Goal: Information Seeking & Learning: Learn about a topic

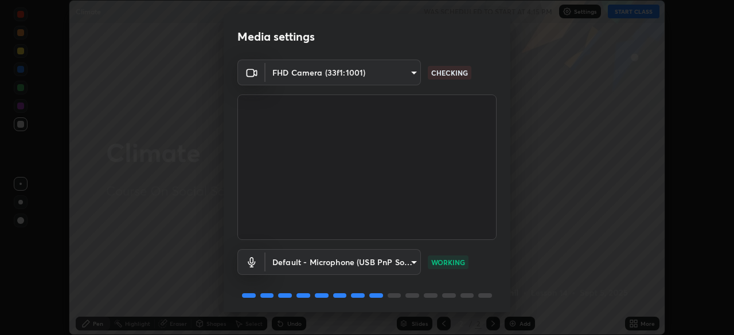
scroll to position [41, 0]
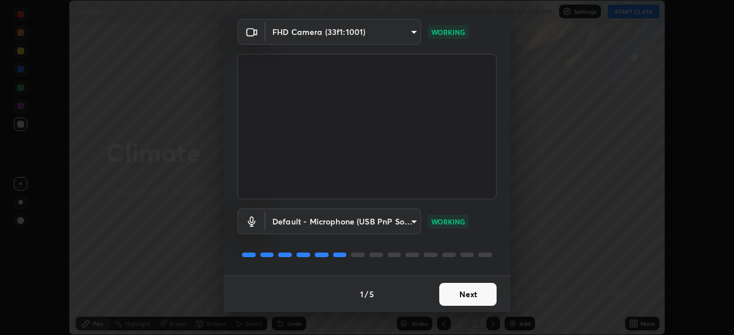
click at [457, 295] on button "Next" at bounding box center [467, 294] width 57 height 23
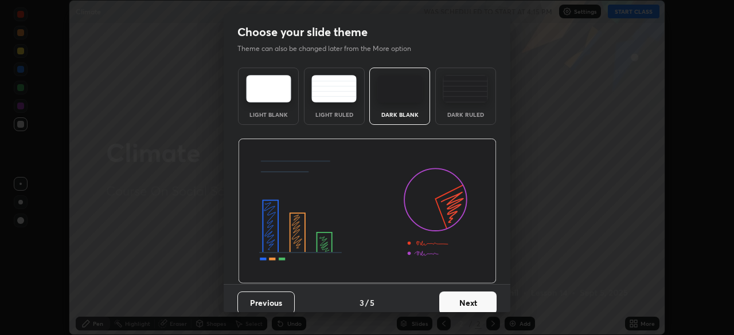
click at [459, 299] on button "Next" at bounding box center [467, 303] width 57 height 23
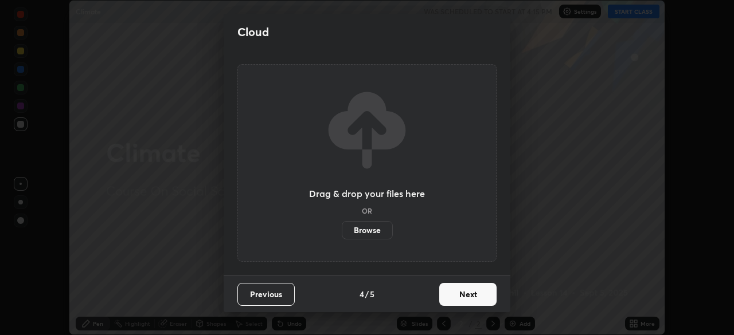
click at [459, 299] on button "Next" at bounding box center [467, 294] width 57 height 23
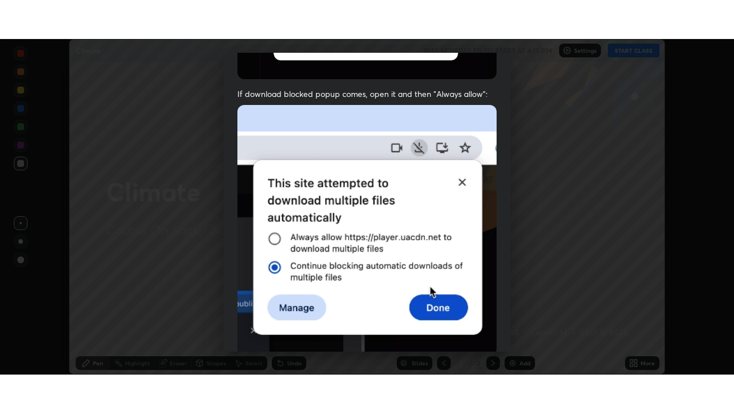
scroll to position [275, 0]
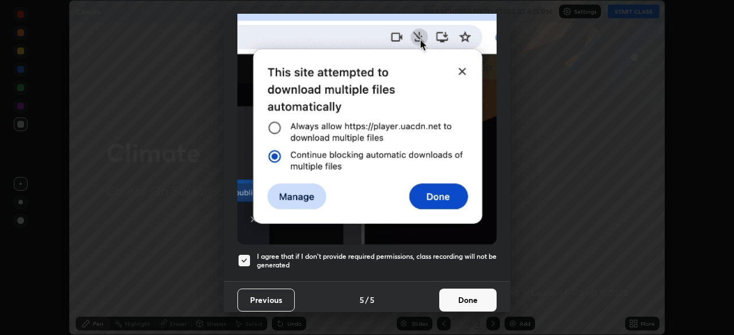
click at [437, 252] on h5 "I agree that if I don't provide required permissions, class recording will not …" at bounding box center [377, 261] width 240 height 18
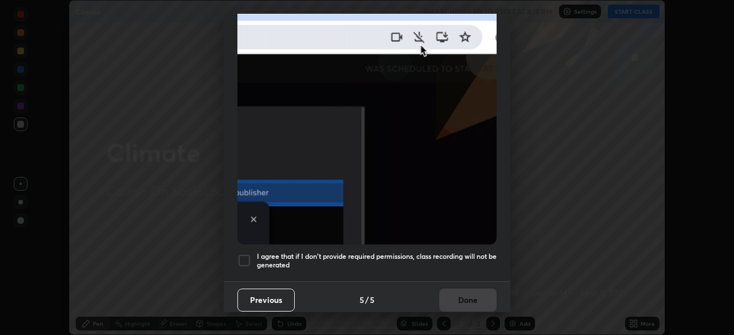
click at [453, 256] on h5 "I agree that if I don't provide required permissions, class recording will not …" at bounding box center [377, 261] width 240 height 18
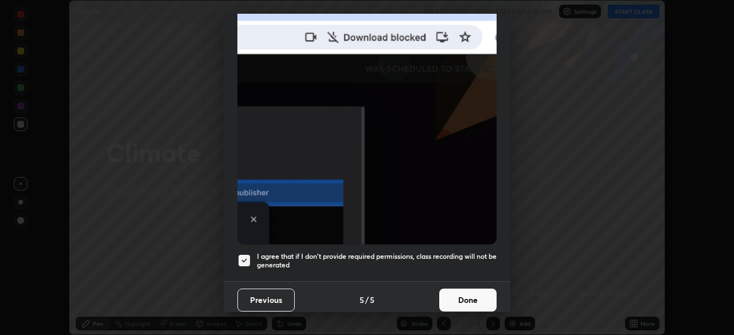
click at [460, 296] on button "Done" at bounding box center [467, 300] width 57 height 23
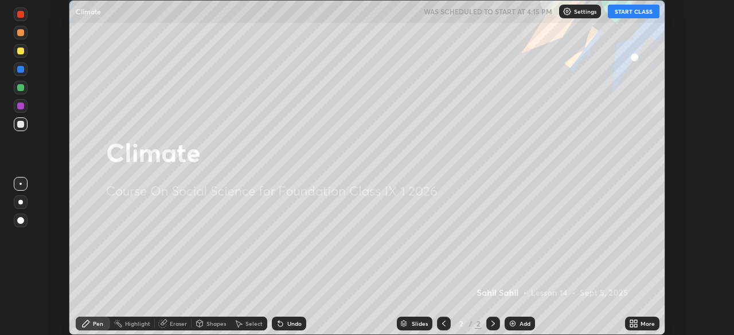
click at [632, 14] on button "START CLASS" at bounding box center [634, 12] width 52 height 14
click at [635, 326] on icon at bounding box center [635, 325] width 3 height 3
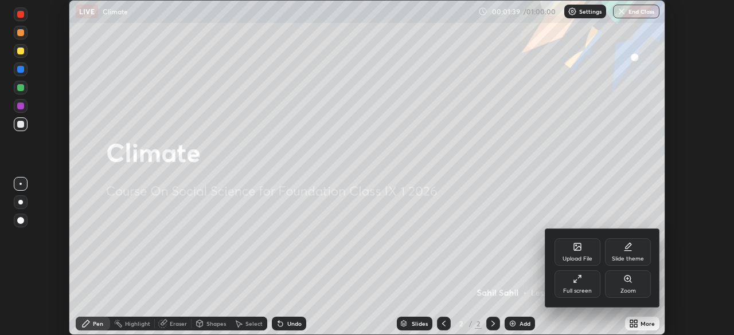
click at [516, 297] on div at bounding box center [367, 167] width 734 height 335
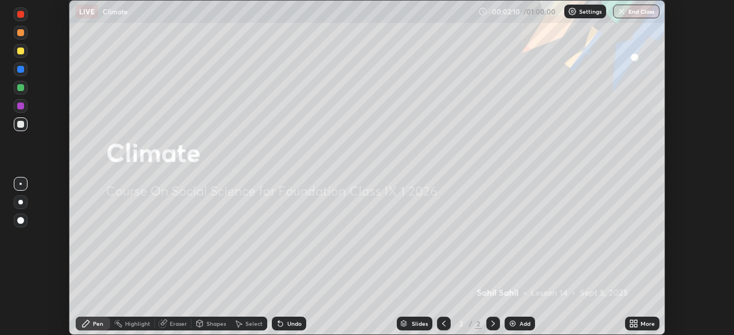
click at [636, 325] on icon at bounding box center [635, 325] width 3 height 3
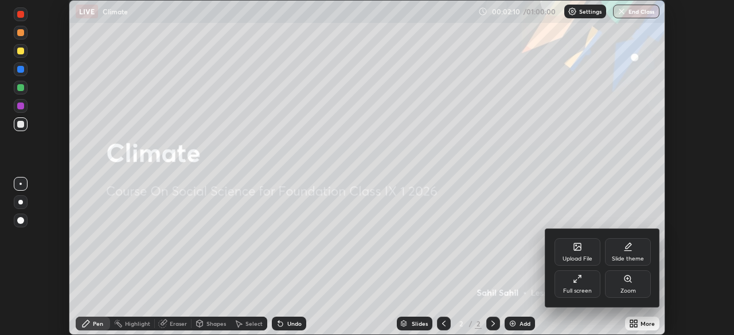
click at [582, 257] on div "Upload File" at bounding box center [577, 259] width 30 height 6
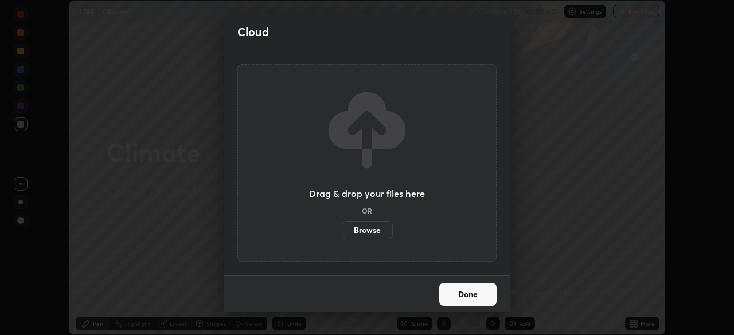
click at [377, 230] on label "Browse" at bounding box center [367, 230] width 51 height 18
click at [342, 230] on input "Browse" at bounding box center [342, 230] width 0 height 18
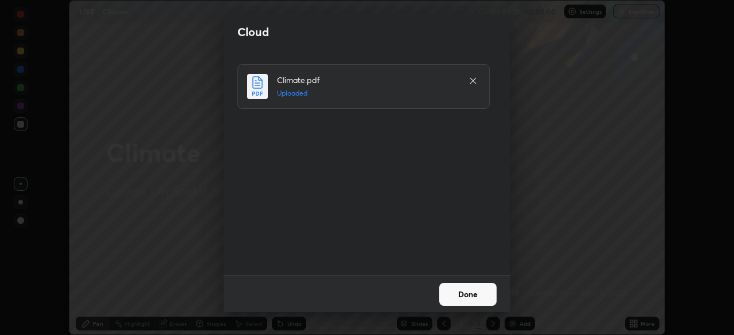
click at [477, 296] on button "Done" at bounding box center [467, 294] width 57 height 23
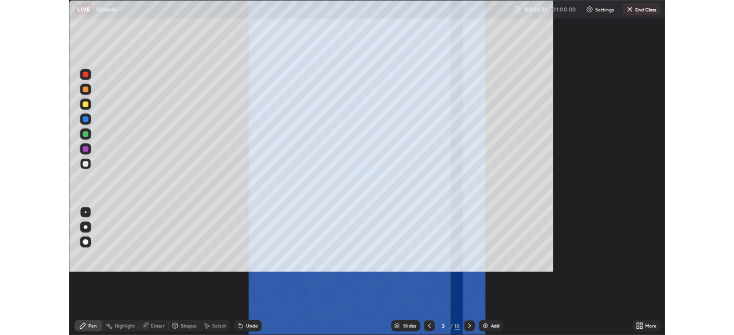
scroll to position [413, 734]
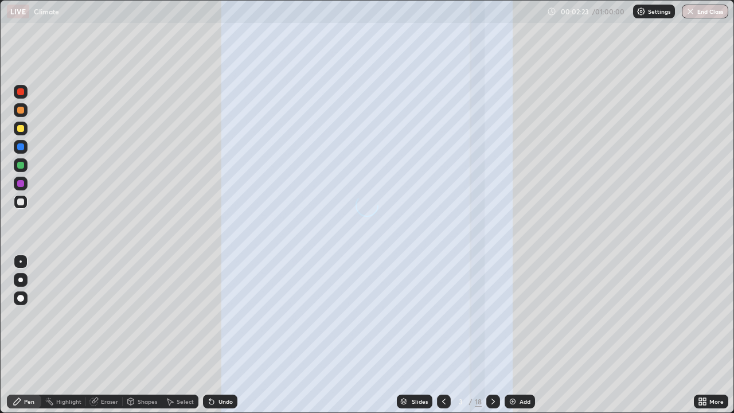
click at [713, 335] on div "More" at bounding box center [716, 401] width 14 height 6
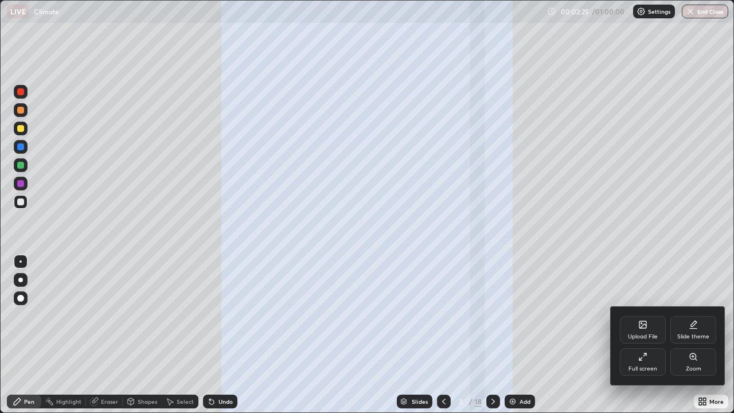
click at [645, 335] on icon at bounding box center [642, 356] width 9 height 9
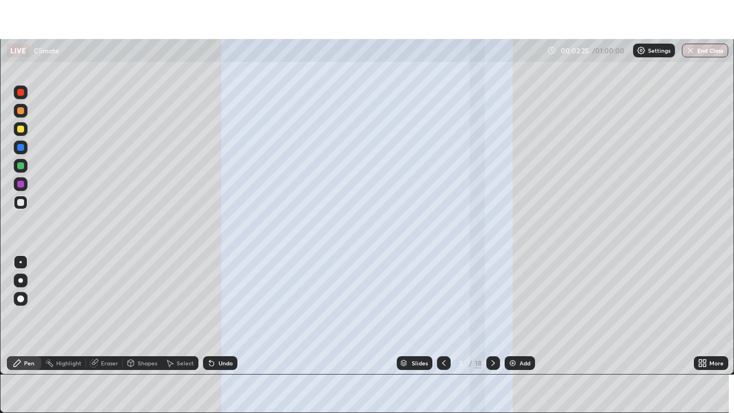
scroll to position [56988, 56590]
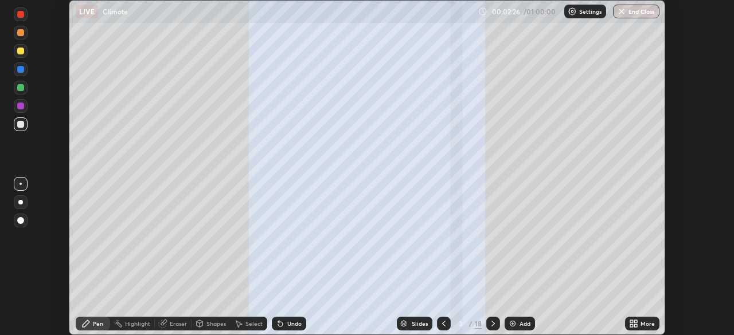
click at [627, 326] on div "More" at bounding box center [642, 324] width 34 height 14
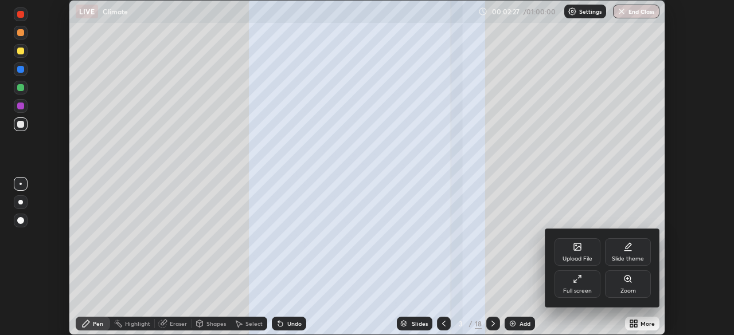
click at [578, 283] on icon at bounding box center [577, 279] width 9 height 9
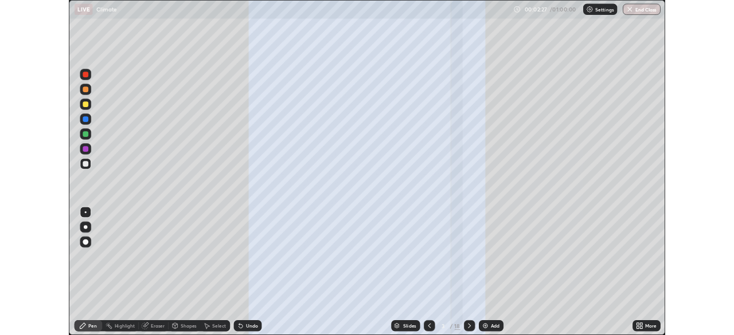
scroll to position [413, 734]
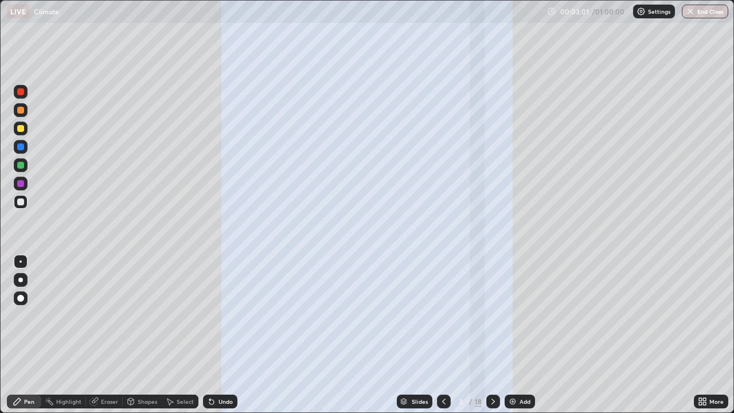
click at [704, 335] on icon at bounding box center [704, 403] width 3 height 3
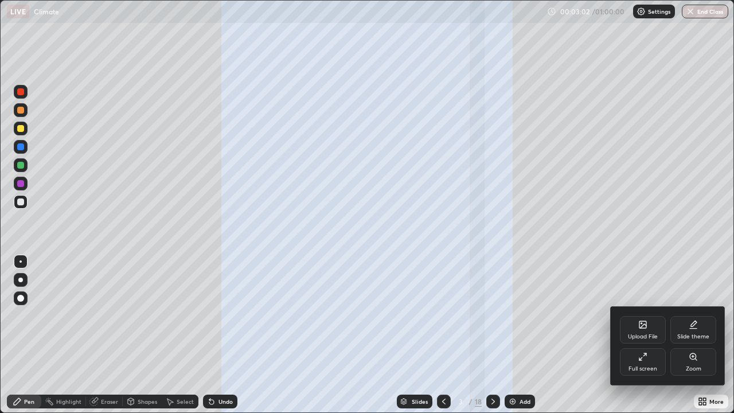
click at [640, 335] on div "Full screen" at bounding box center [642, 369] width 29 height 6
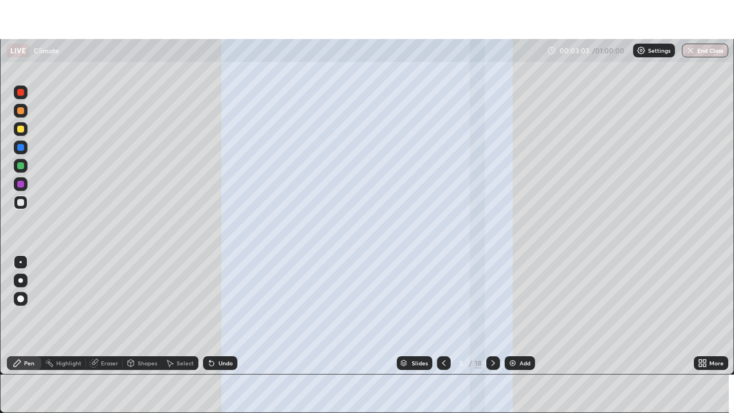
scroll to position [56988, 56590]
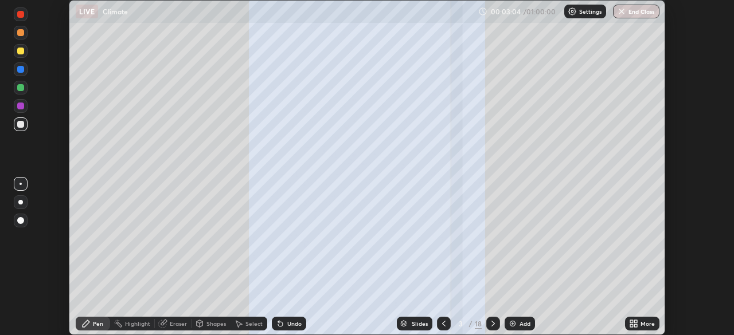
click at [643, 322] on div "More" at bounding box center [647, 324] width 14 height 6
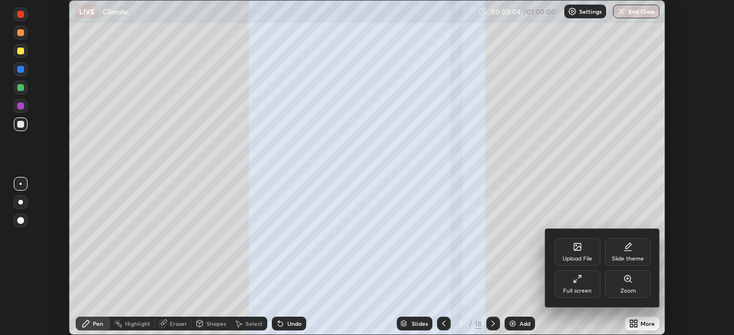
click at [575, 285] on div "Full screen" at bounding box center [577, 285] width 46 height 28
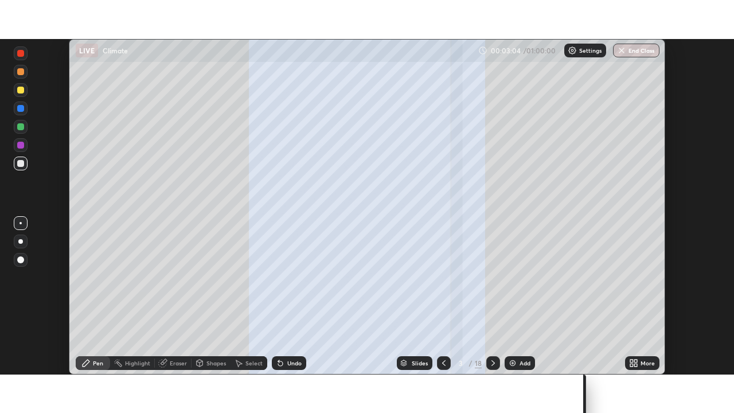
scroll to position [413, 734]
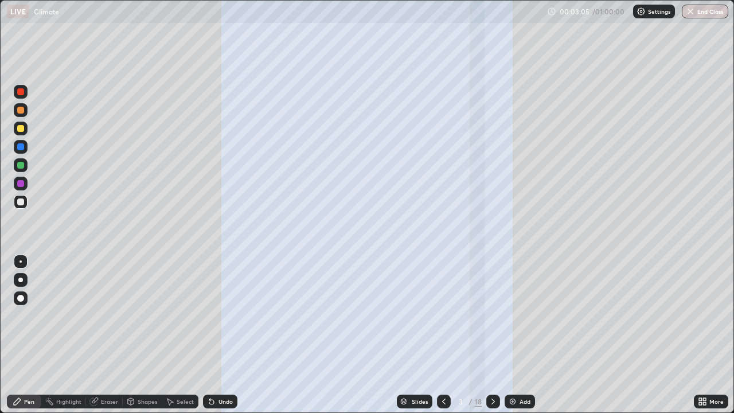
click at [408, 335] on div "Slides" at bounding box center [415, 401] width 36 height 14
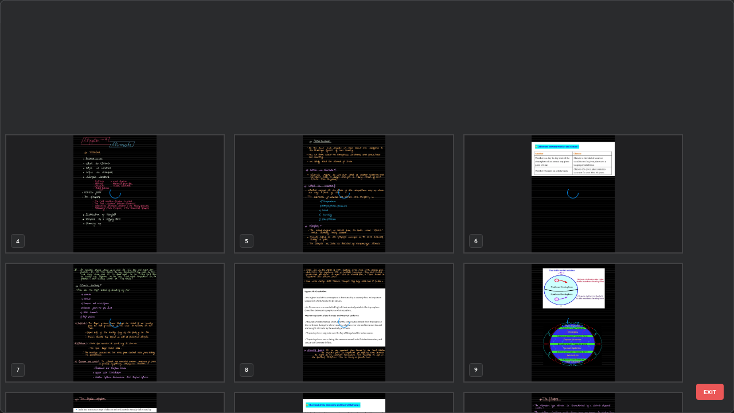
scroll to position [214, 0]
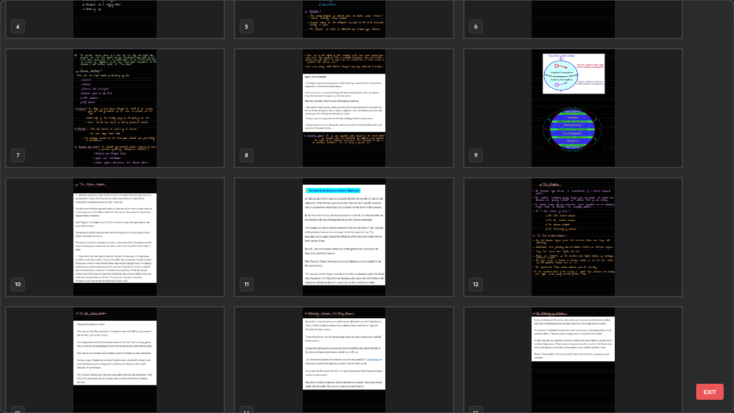
click at [497, 268] on img "grid" at bounding box center [572, 237] width 217 height 118
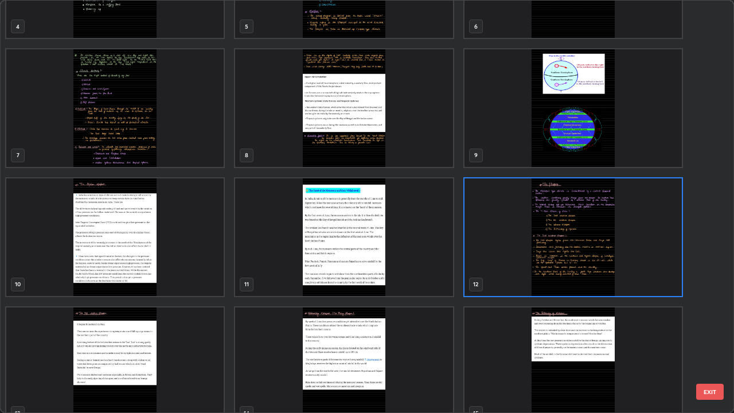
click at [500, 259] on img "grid" at bounding box center [572, 237] width 217 height 118
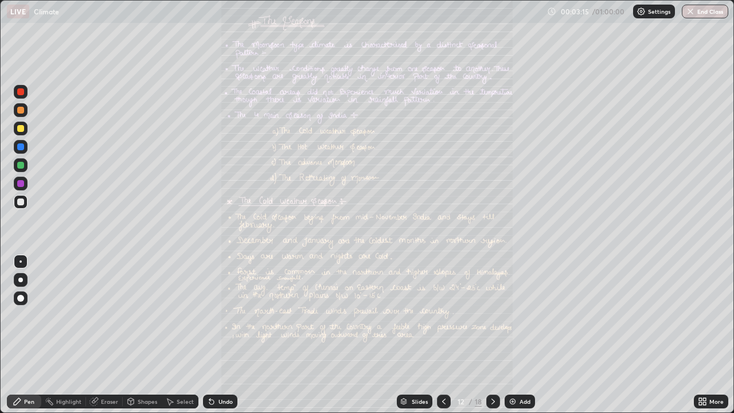
click at [719, 335] on div "More" at bounding box center [716, 401] width 14 height 6
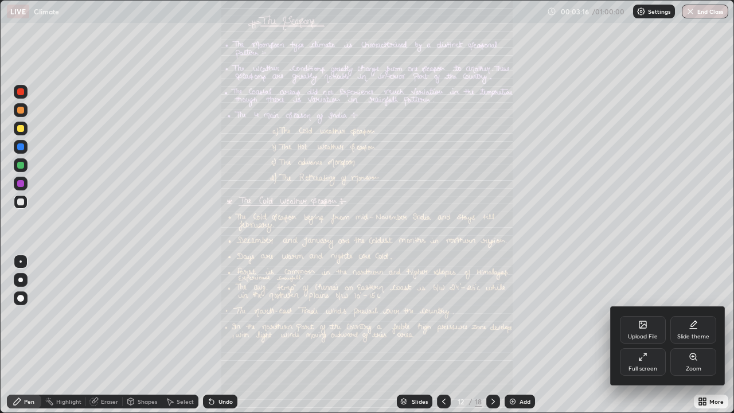
click at [671, 335] on div "Zoom" at bounding box center [693, 362] width 46 height 28
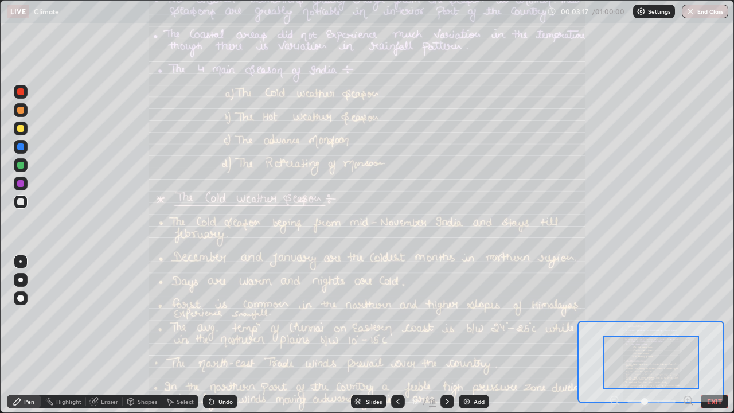
click at [687, 335] on icon at bounding box center [687, 400] width 3 height 0
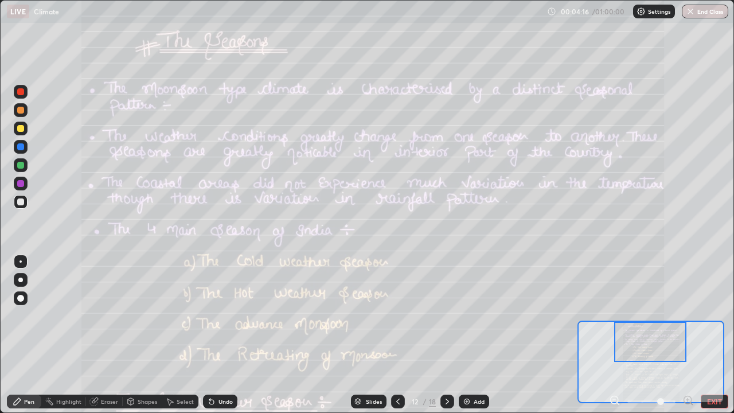
click at [25, 148] on div at bounding box center [21, 147] width 14 height 14
click at [361, 335] on div "Slides" at bounding box center [369, 401] width 36 height 14
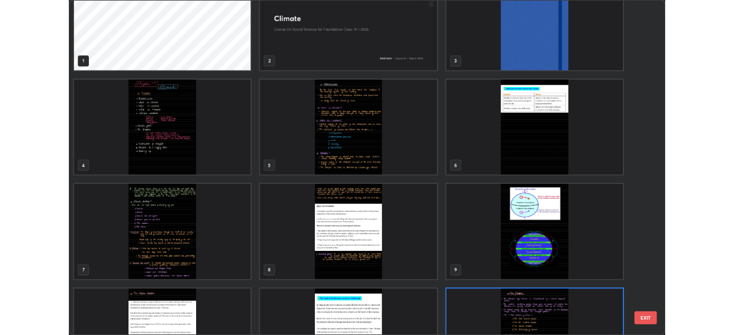
scroll to position [0, 0]
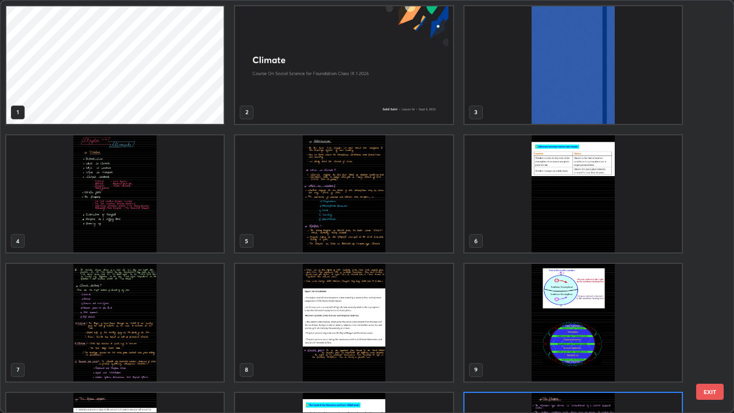
click at [172, 225] on img "grid" at bounding box center [114, 194] width 217 height 118
click at [171, 225] on img "grid" at bounding box center [114, 194] width 217 height 118
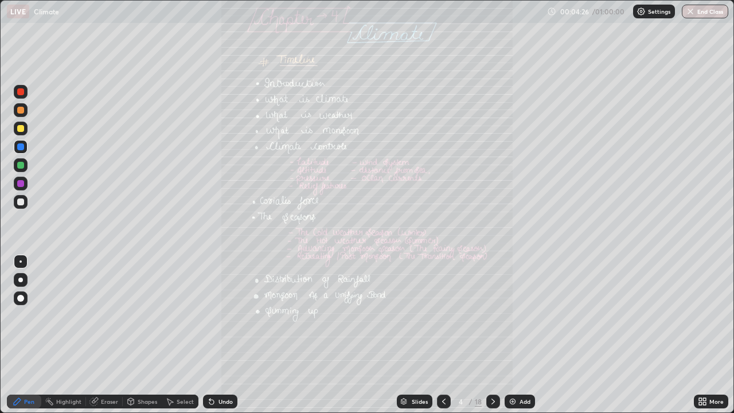
click at [700, 335] on icon at bounding box center [700, 403] width 3 height 3
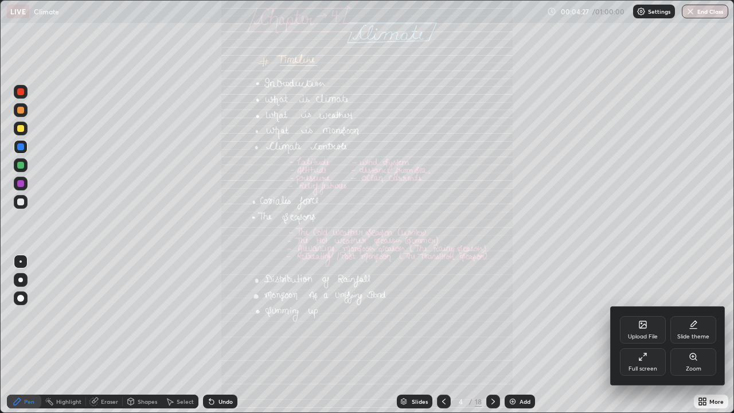
click at [680, 335] on div "Zoom" at bounding box center [693, 362] width 46 height 28
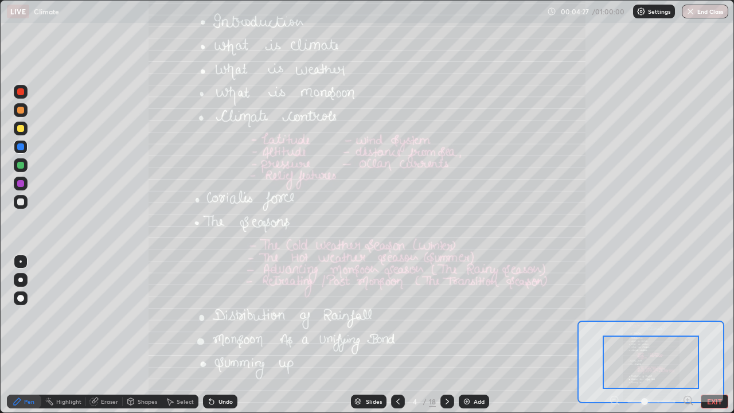
click at [687, 335] on icon at bounding box center [687, 400] width 3 height 0
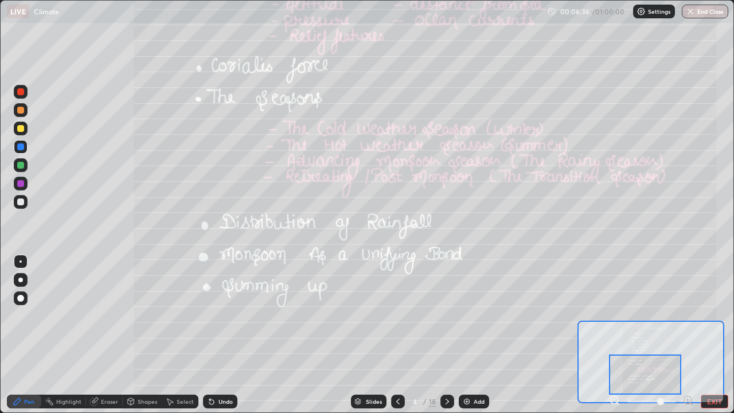
click at [446, 335] on icon at bounding box center [447, 401] width 9 height 9
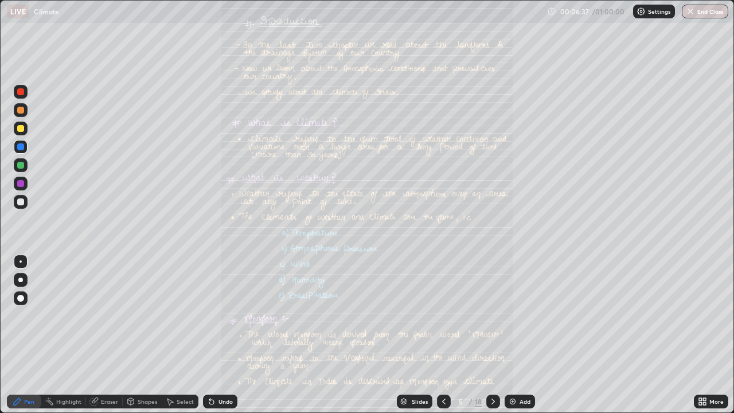
click at [494, 335] on icon at bounding box center [492, 401] width 9 height 9
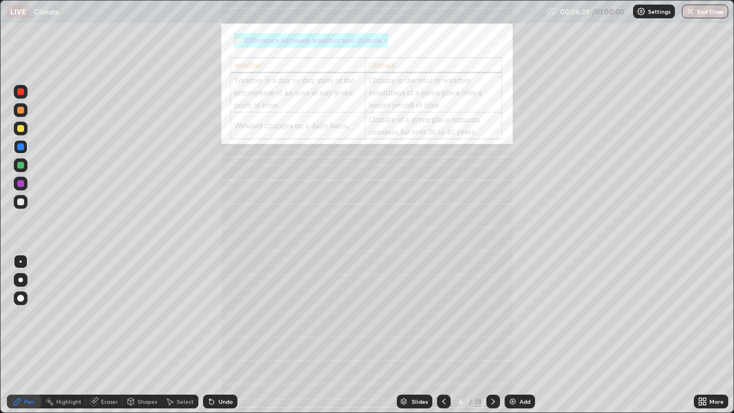
click at [496, 335] on div at bounding box center [493, 401] width 14 height 14
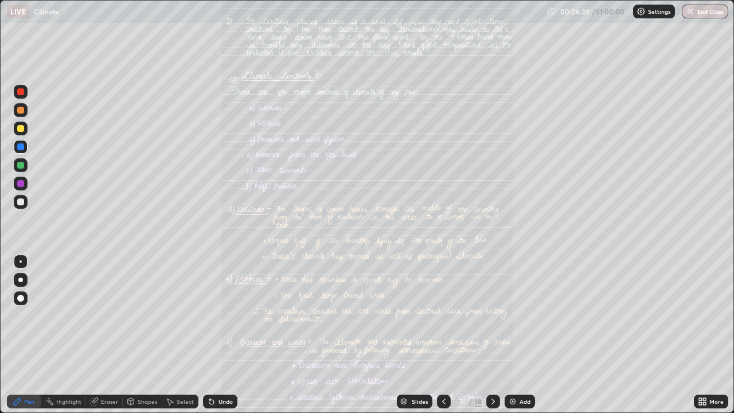
click at [491, 335] on icon at bounding box center [492, 401] width 9 height 9
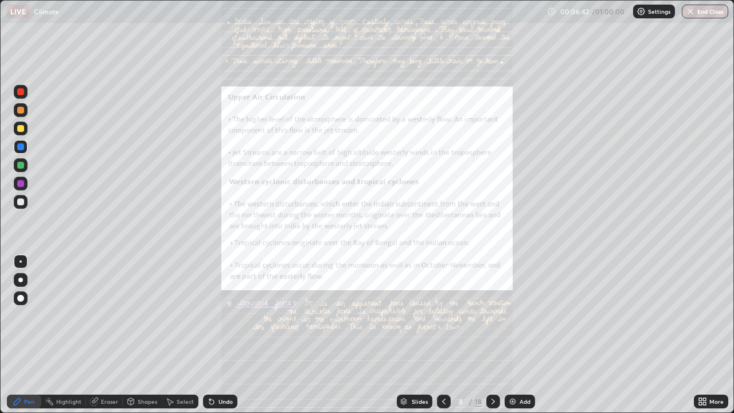
click at [704, 335] on icon at bounding box center [704, 399] width 3 height 3
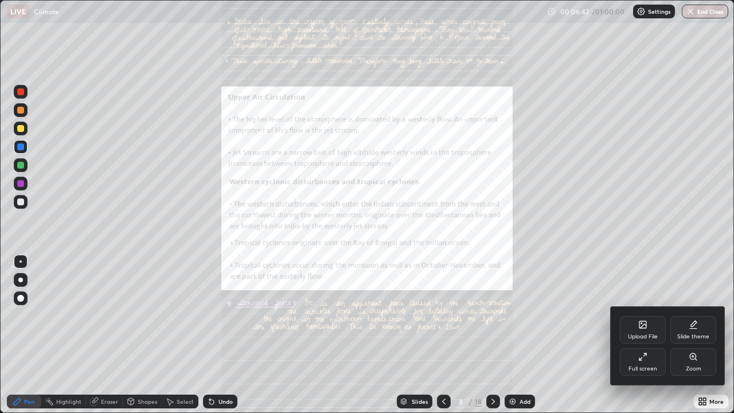
click at [702, 335] on div "Zoom" at bounding box center [693, 362] width 46 height 28
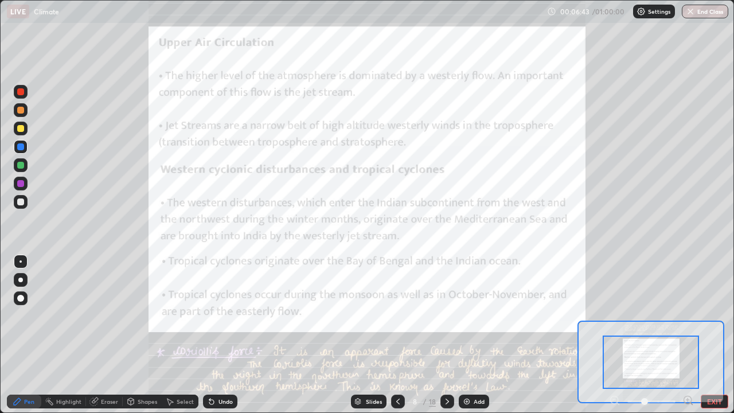
click at [687, 335] on icon at bounding box center [687, 400] width 3 height 0
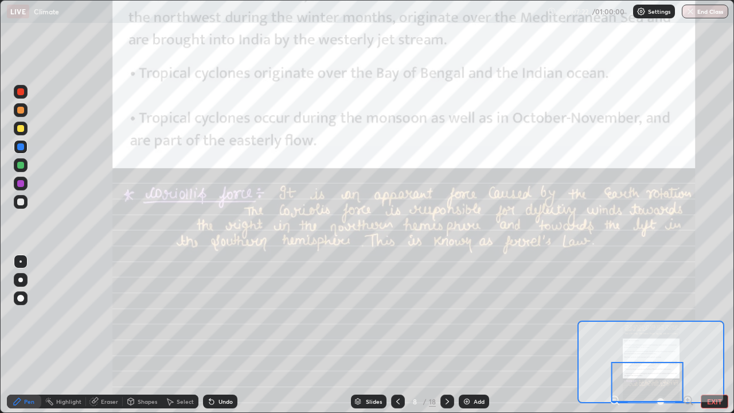
click at [452, 335] on div at bounding box center [447, 401] width 14 height 14
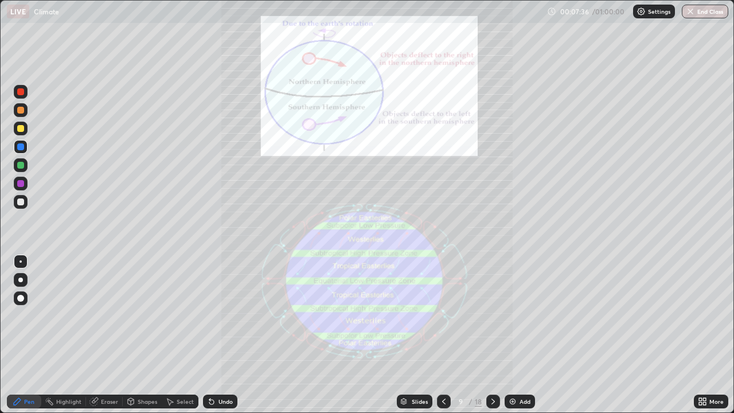
click at [487, 335] on div at bounding box center [493, 401] width 14 height 14
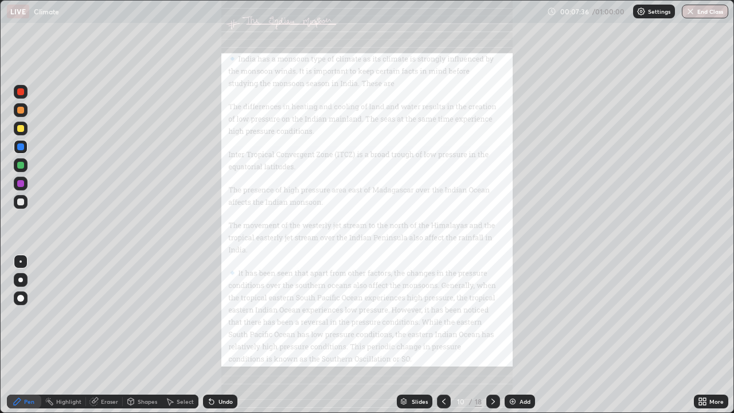
click at [492, 335] on icon at bounding box center [492, 401] width 9 height 9
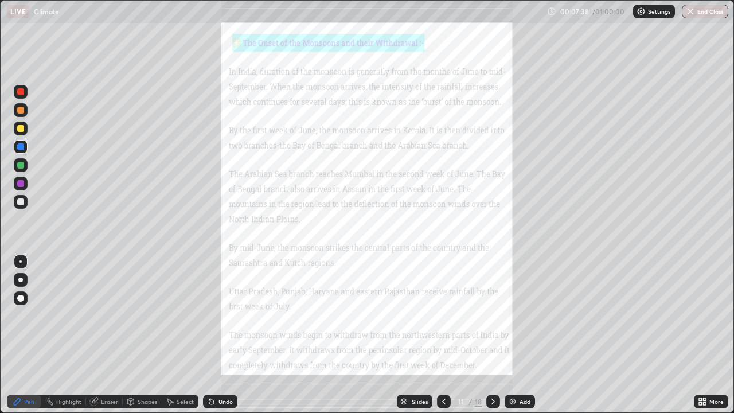
click at [492, 335] on icon at bounding box center [492, 401] width 9 height 9
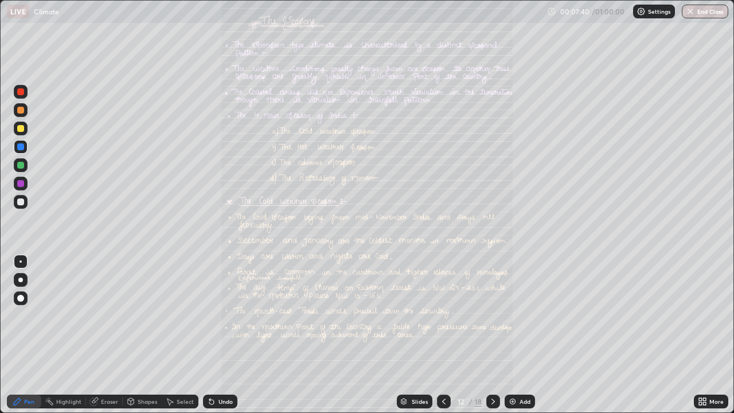
click at [718, 335] on div "More" at bounding box center [716, 401] width 14 height 6
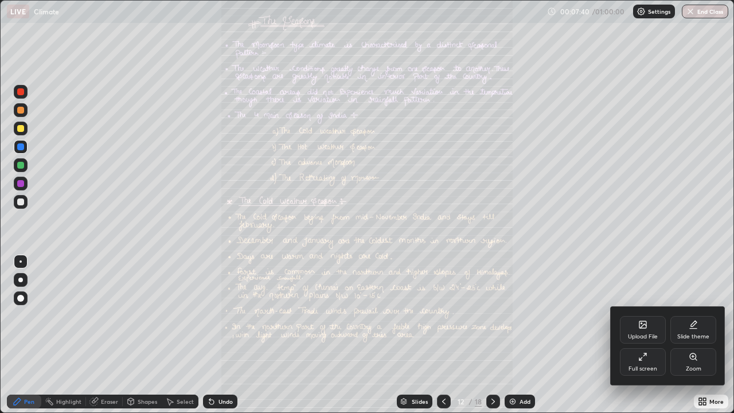
click at [695, 335] on div "Zoom" at bounding box center [693, 362] width 46 height 28
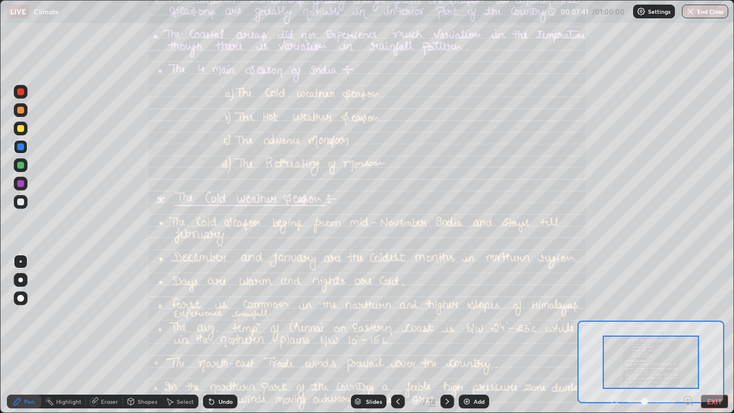
click at [687, 335] on icon at bounding box center [687, 400] width 3 height 0
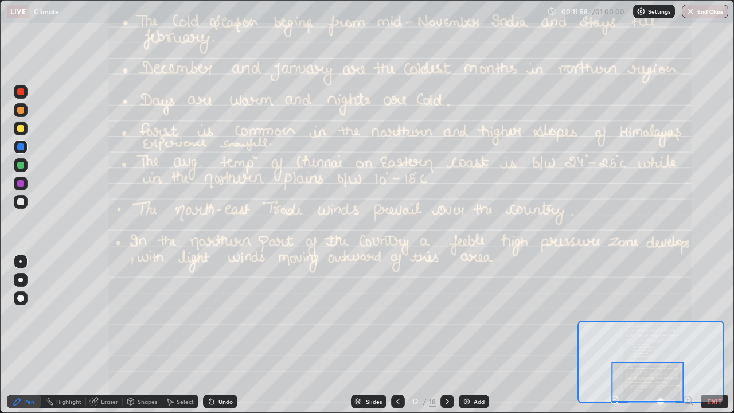
click at [448, 335] on div at bounding box center [447, 401] width 14 height 14
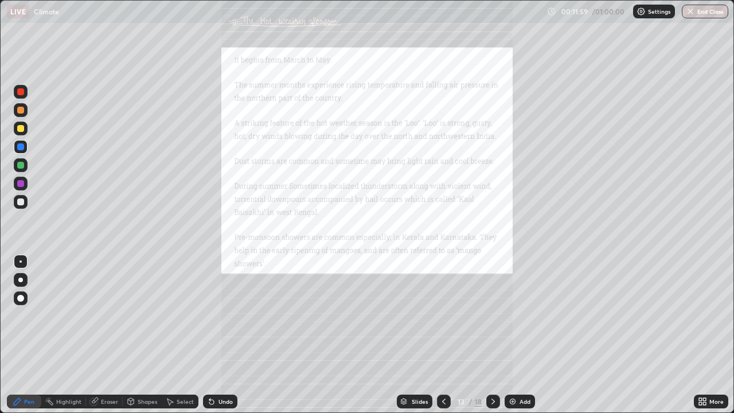
click at [710, 335] on div "More" at bounding box center [716, 401] width 14 height 6
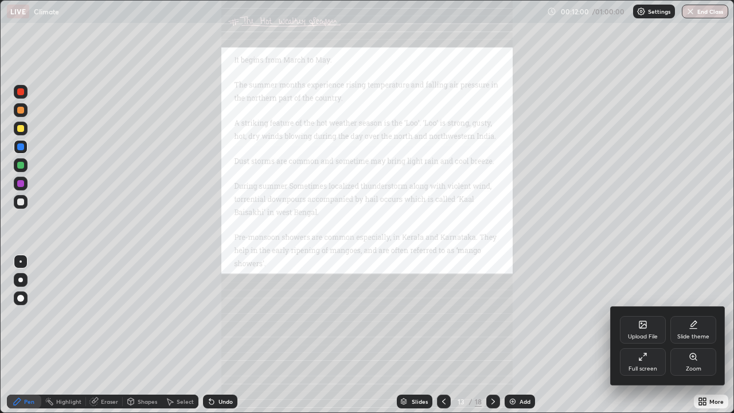
click at [687, 335] on div "Zoom" at bounding box center [693, 369] width 15 height 6
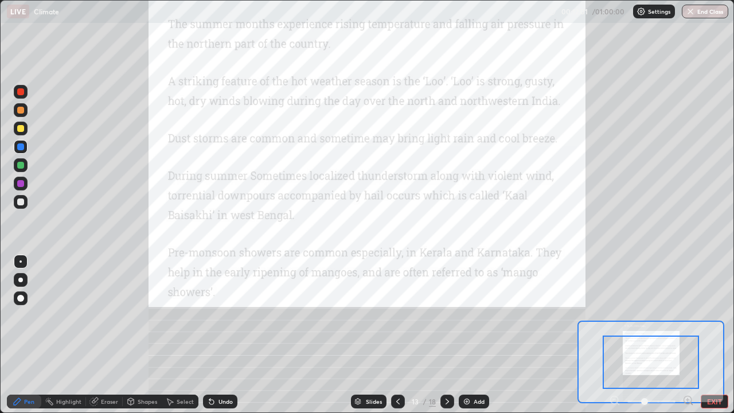
click at [690, 335] on icon at bounding box center [687, 399] width 11 height 11
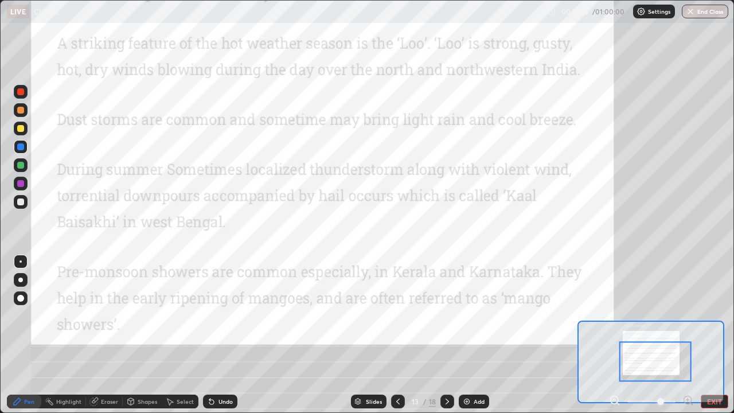
click at [441, 335] on div at bounding box center [447, 401] width 14 height 14
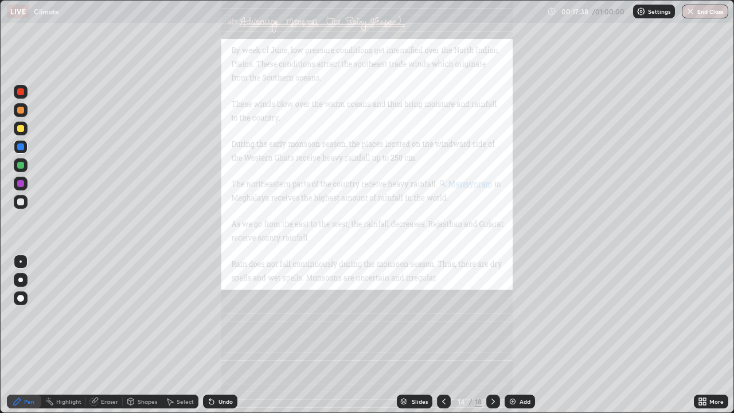
click at [704, 335] on icon at bounding box center [704, 399] width 3 height 3
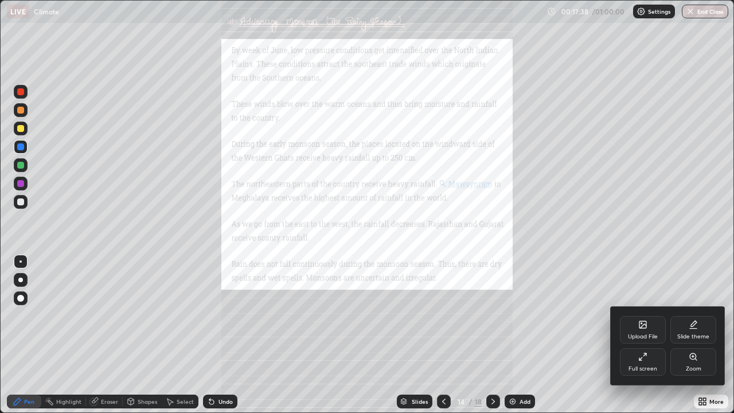
click at [691, 335] on div "Zoom" at bounding box center [693, 369] width 15 height 6
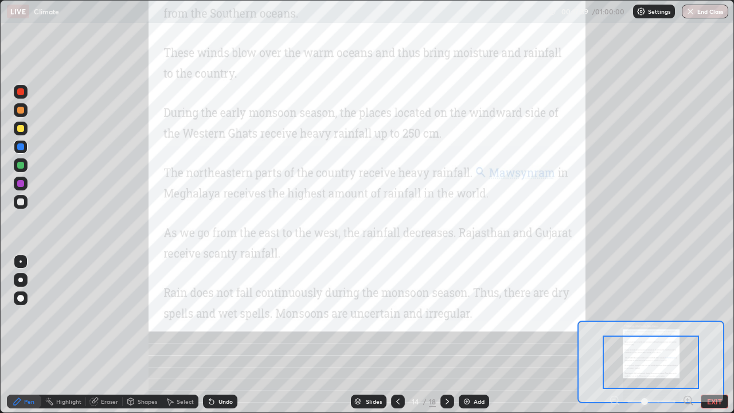
click at [687, 335] on icon at bounding box center [687, 400] width 3 height 0
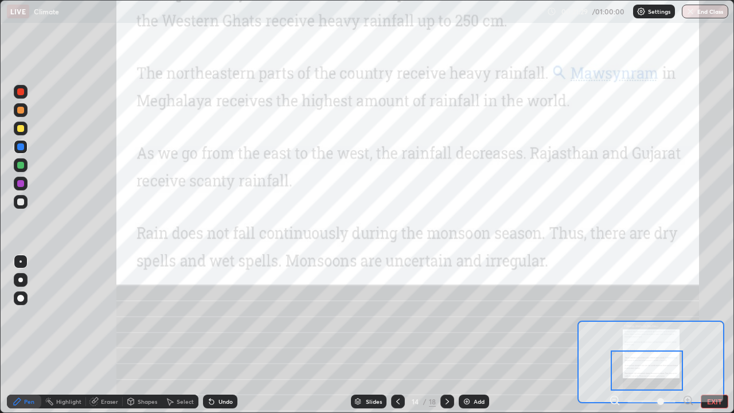
click at [446, 335] on icon at bounding box center [447, 401] width 9 height 9
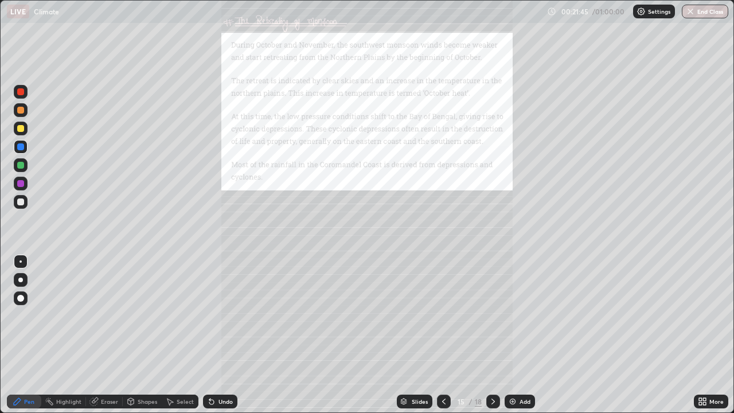
click at [701, 335] on icon at bounding box center [700, 399] width 3 height 3
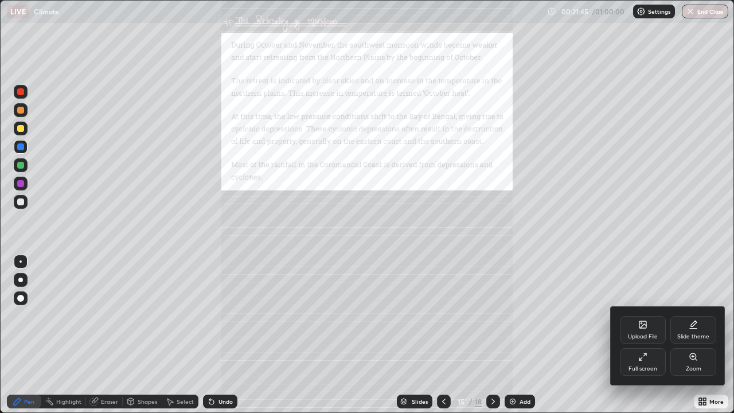
click at [694, 335] on div "Zoom" at bounding box center [693, 369] width 15 height 6
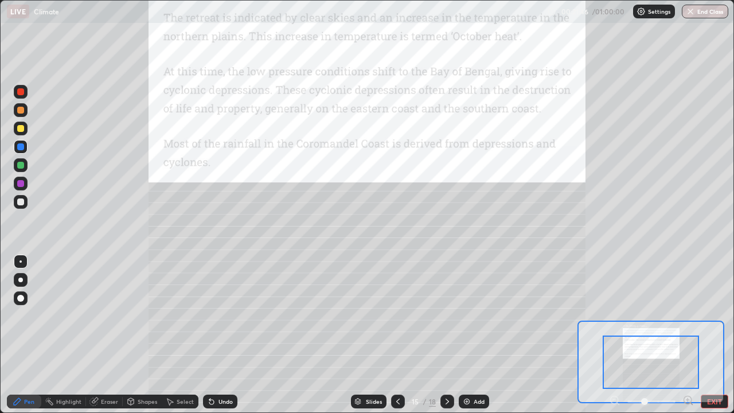
click at [687, 335] on icon at bounding box center [687, 400] width 3 height 0
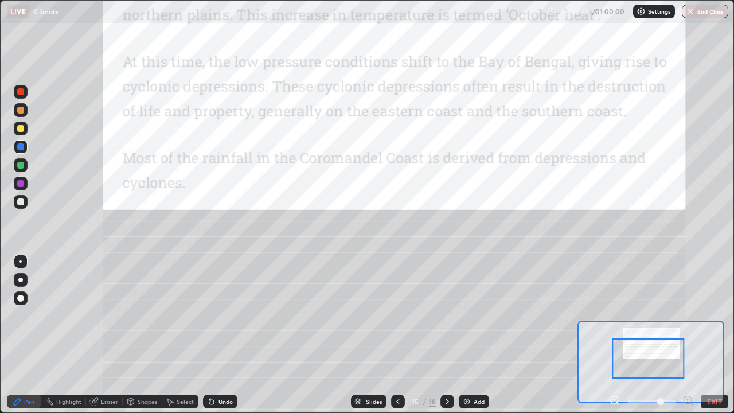
click at [446, 335] on icon at bounding box center [447, 401] width 9 height 9
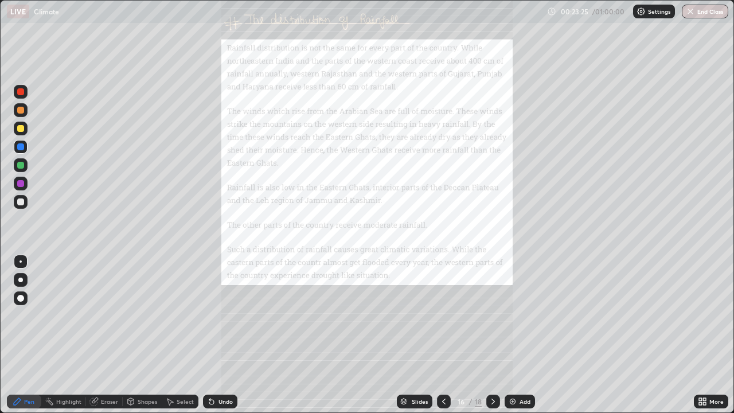
click at [707, 335] on div "More" at bounding box center [711, 401] width 34 height 14
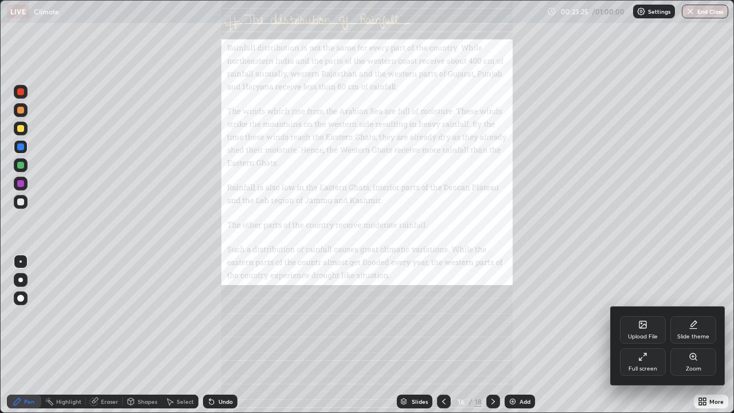
click at [687, 335] on div "Zoom" at bounding box center [693, 362] width 46 height 28
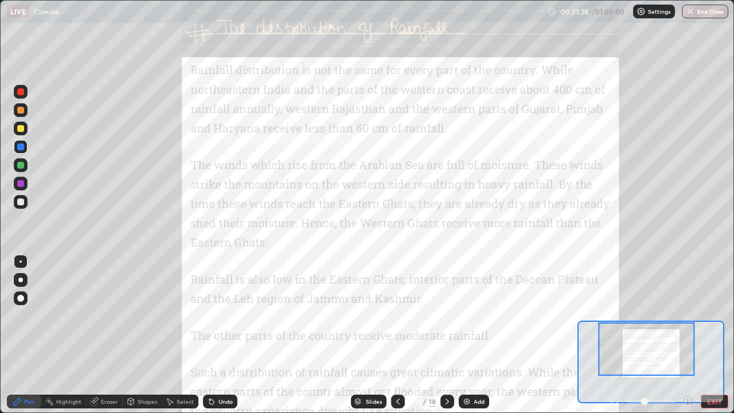
click at [688, 335] on icon at bounding box center [687, 400] width 3 height 0
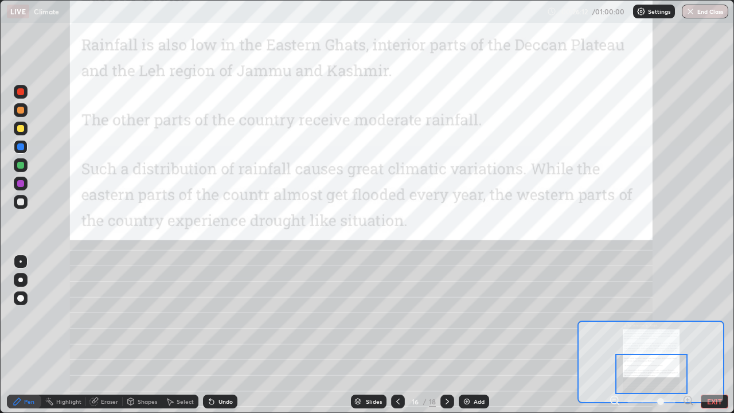
click at [440, 335] on div at bounding box center [447, 401] width 14 height 14
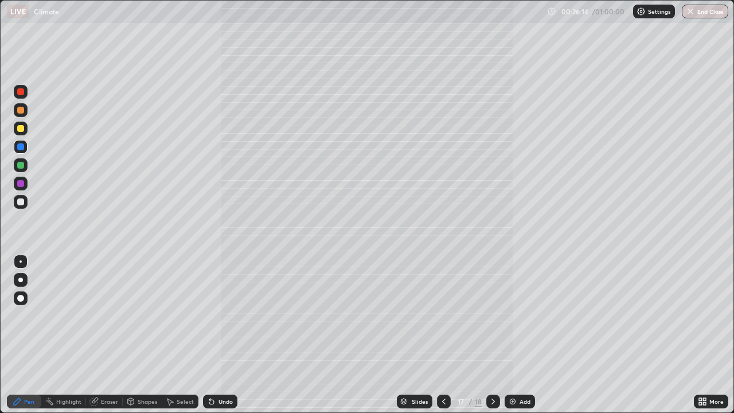
click at [486, 335] on div at bounding box center [493, 401] width 14 height 14
click at [691, 15] on img "button" at bounding box center [690, 11] width 9 height 9
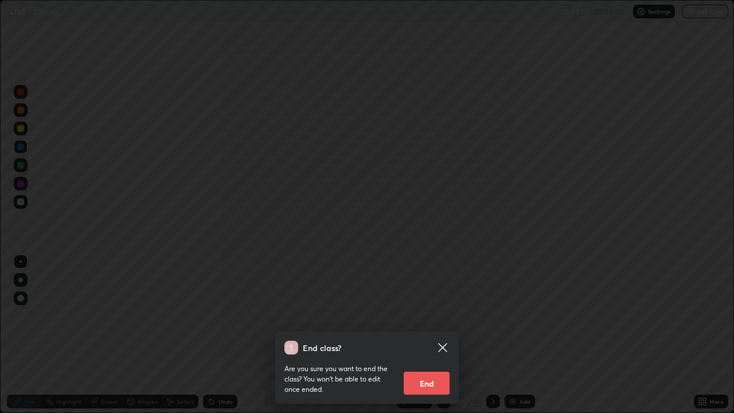
click at [436, 335] on button "End" at bounding box center [427, 382] width 46 height 23
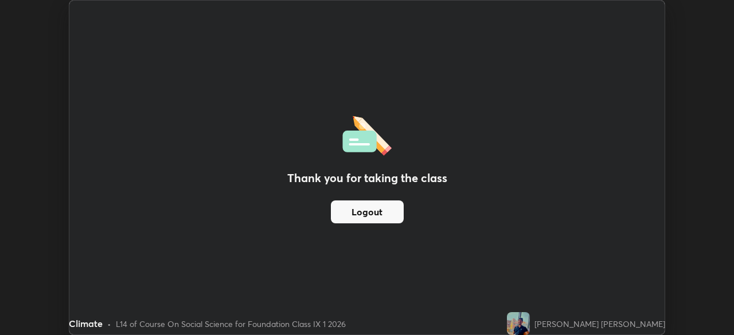
scroll to position [56988, 56590]
